Goal: Check status: Check status

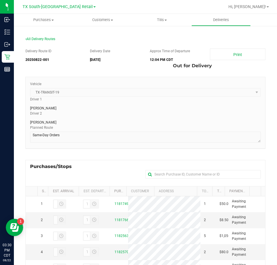
scroll to position [115, 0]
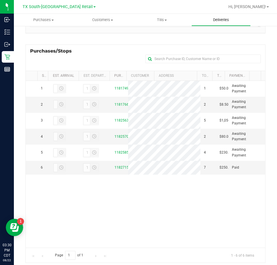
click at [223, 20] on span "Deliveries" at bounding box center [220, 19] width 31 height 5
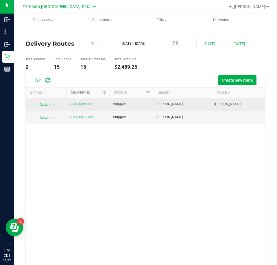
click at [84, 105] on link "20250822-001" at bounding box center [81, 104] width 23 height 4
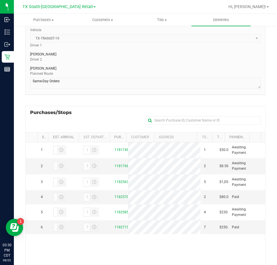
scroll to position [115, 0]
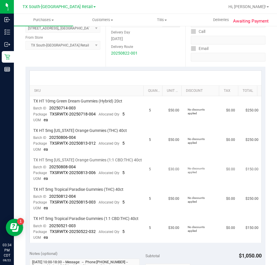
scroll to position [115, 0]
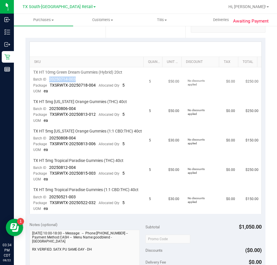
drag, startPoint x: 79, startPoint y: 79, endPoint x: 51, endPoint y: 79, distance: 27.4
click at [49, 81] on td "TX HT 10mg Green Dream Gummies (Hybrid) 20ct Batch ID 20250714-003 Package TXSR…" at bounding box center [88, 81] width 116 height 29
drag, startPoint x: 77, startPoint y: 108, endPoint x: 49, endPoint y: 110, distance: 28.3
click at [48, 110] on td "TX HT 5mg Texas Orange Gummies (THC) 40ct Batch ID 20250806-004 Package TXSRWTX…" at bounding box center [88, 111] width 116 height 29
drag, startPoint x: 84, startPoint y: 136, endPoint x: 49, endPoint y: 138, distance: 34.7
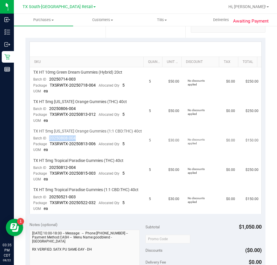
click at [49, 138] on td "TX HT 5mg Texas Orange Gummies (1:1 CBD:THC) 40ct Batch ID 20250808-004 Package…" at bounding box center [88, 140] width 116 height 29
drag, startPoint x: 75, startPoint y: 165, endPoint x: 49, endPoint y: 169, distance: 25.7
click at [49, 169] on span "20250812-004" at bounding box center [62, 167] width 27 height 5
drag, startPoint x: 76, startPoint y: 202, endPoint x: 49, endPoint y: 201, distance: 27.1
click at [49, 201] on td "TX HT 5mg Tropical Paradise Gummies (1:1 CBD:THC) 40ct Batch ID 20250521-003 Pa…" at bounding box center [88, 199] width 116 height 29
